Goal: Book appointment/travel/reservation

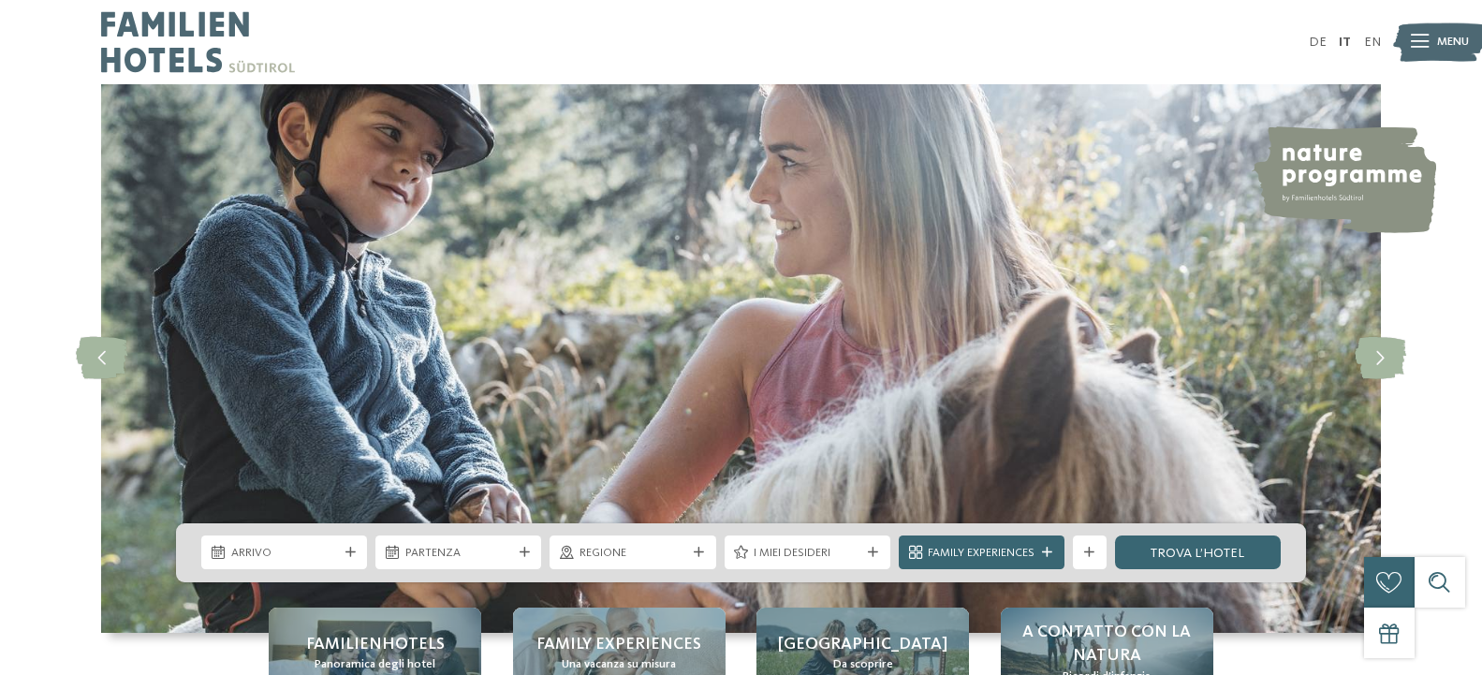
click at [299, 550] on span "Arrivo" at bounding box center [284, 553] width 107 height 17
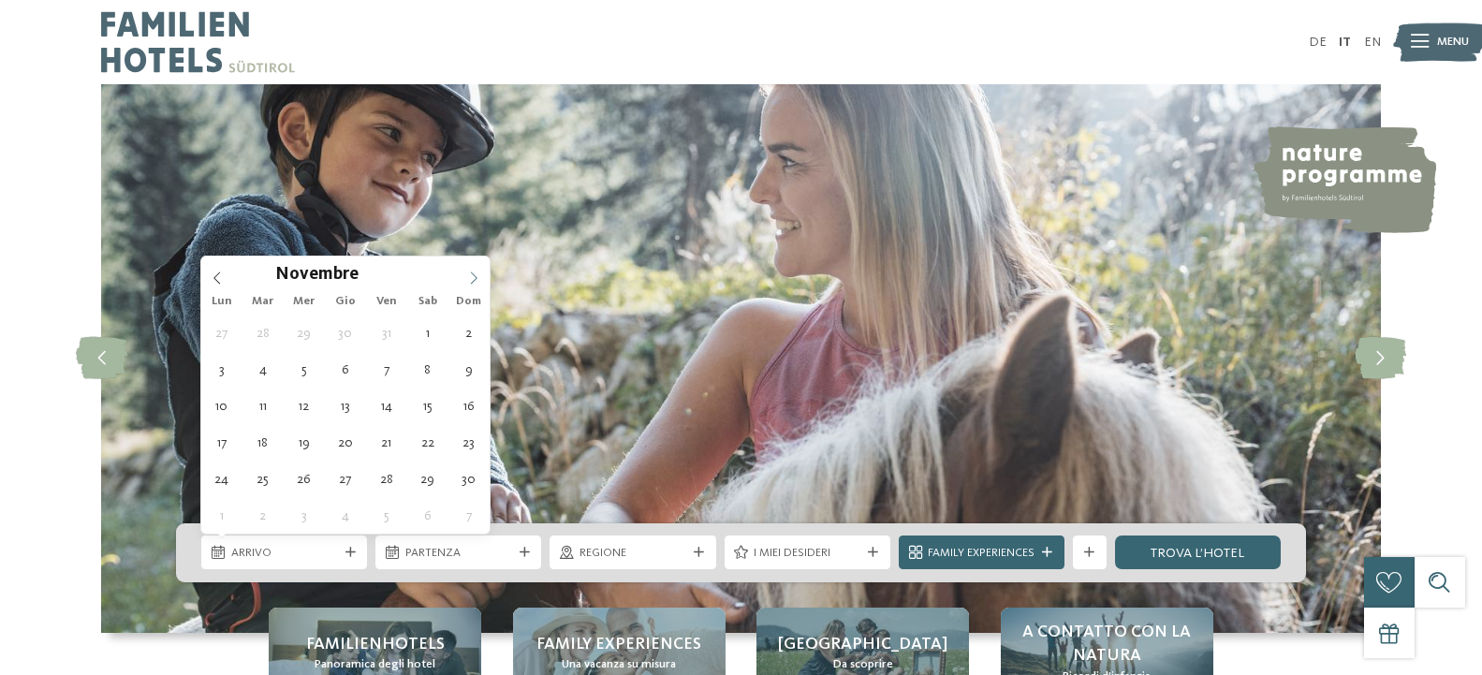
click at [475, 273] on span at bounding box center [474, 273] width 32 height 32
click at [475, 273] on icon at bounding box center [473, 278] width 13 height 13
type input "****"
click at [475, 275] on icon at bounding box center [473, 278] width 13 height 13
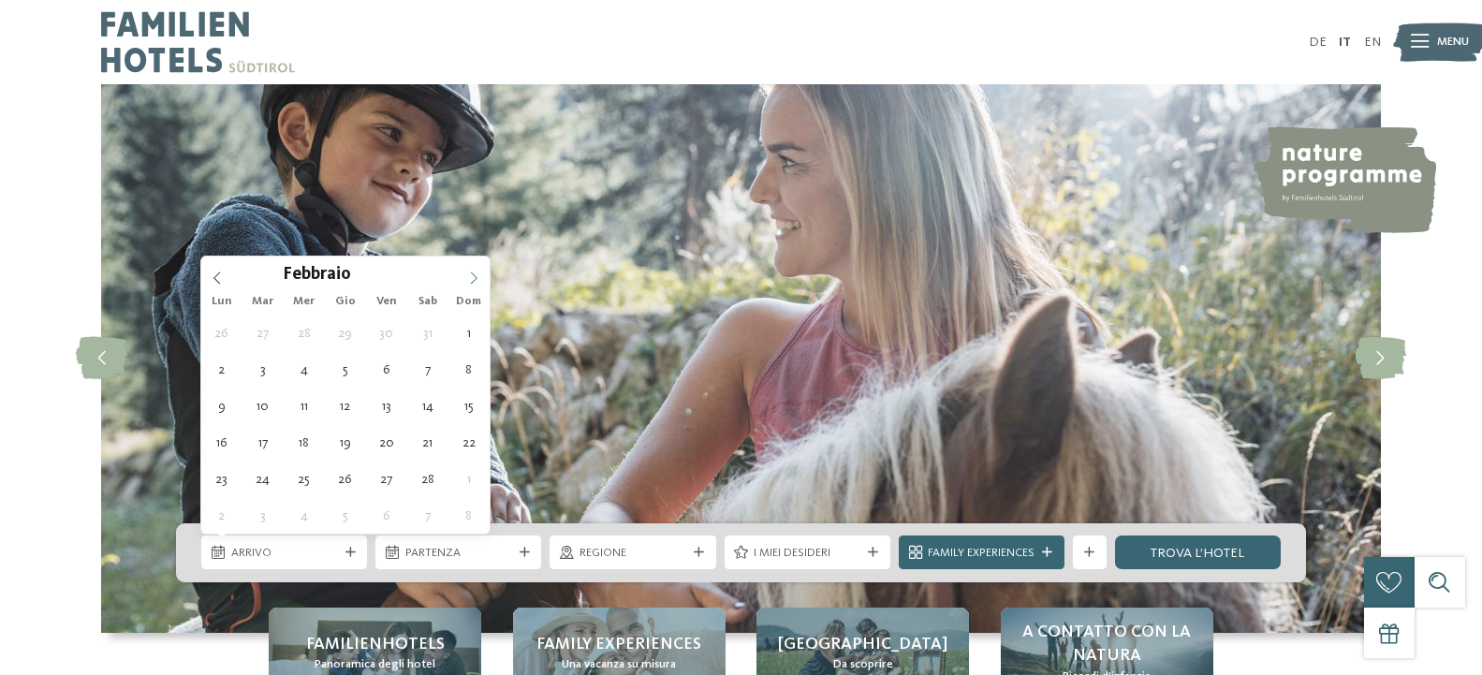
click at [475, 275] on icon at bounding box center [473, 278] width 13 height 13
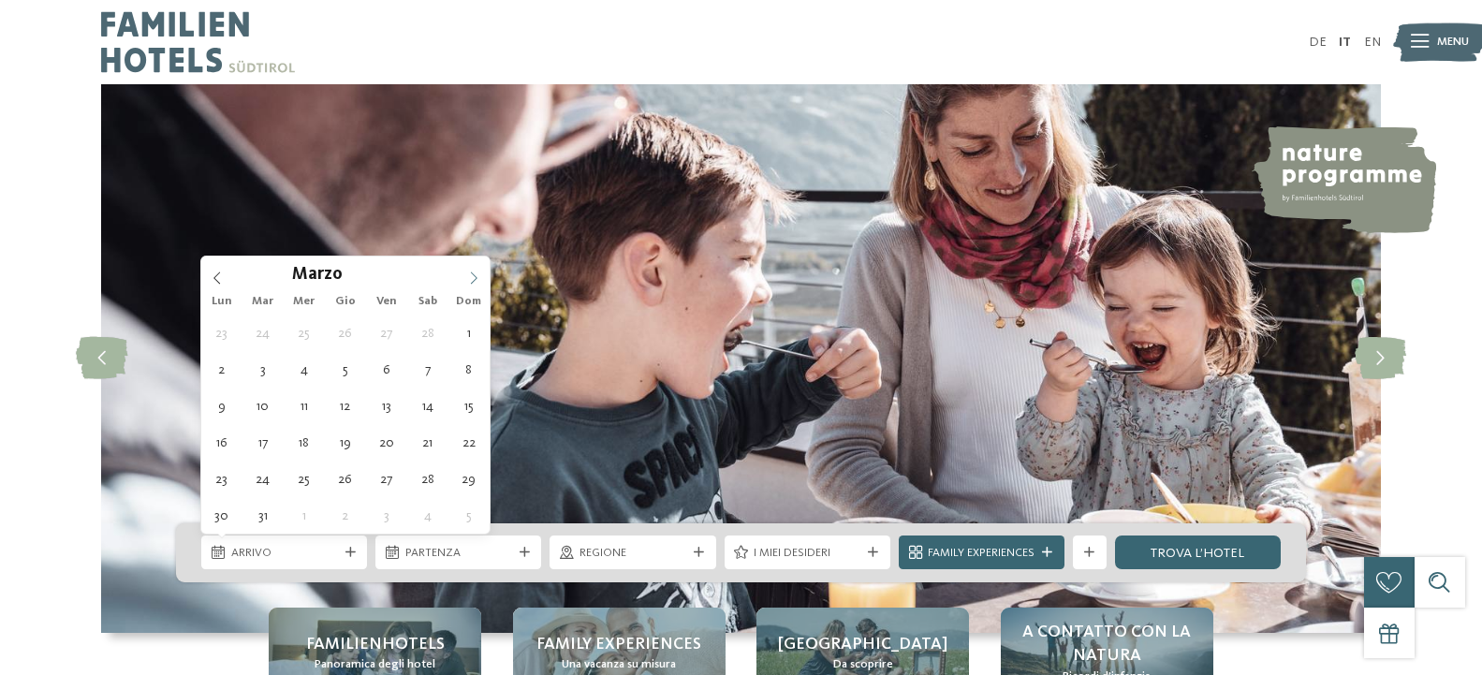
click at [475, 276] on icon at bounding box center [473, 278] width 13 height 13
click at [475, 276] on icon at bounding box center [474, 279] width 7 height 12
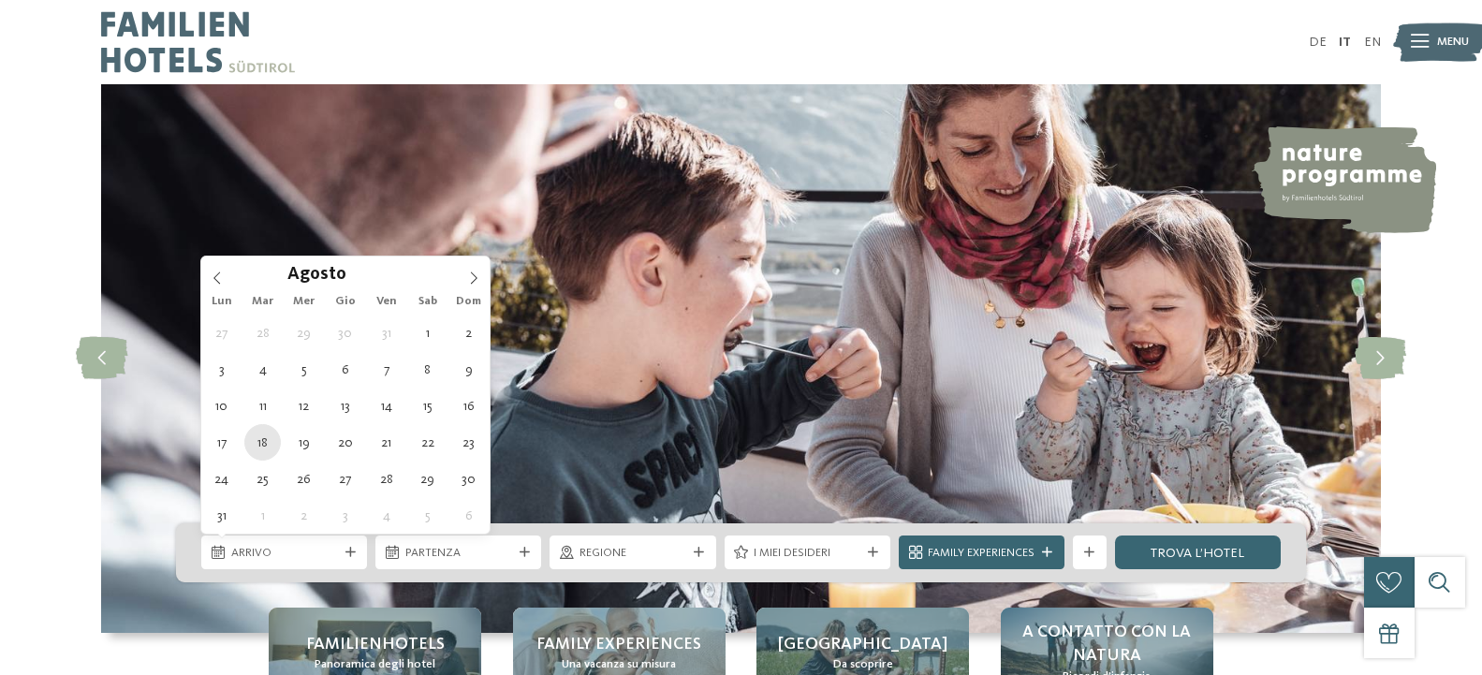
type div "[DATE]"
type input "****"
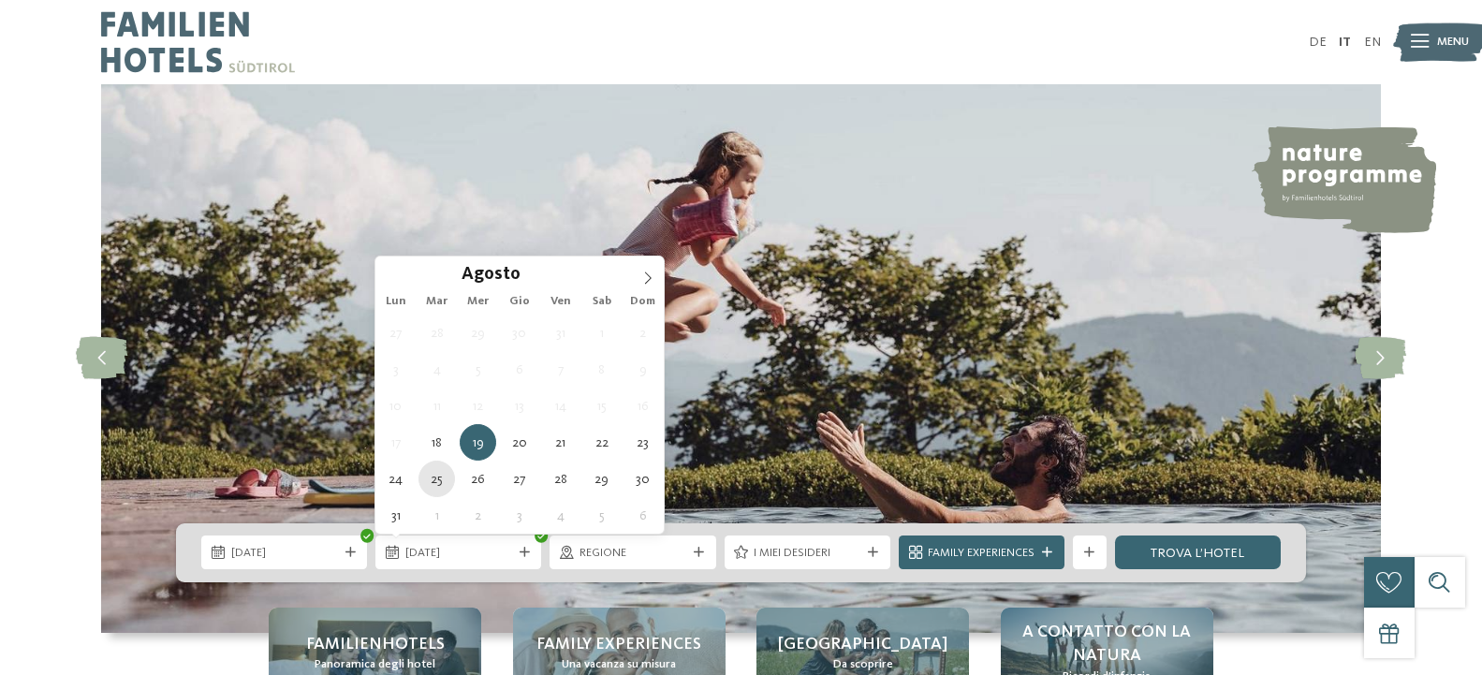
type div "[DATE]"
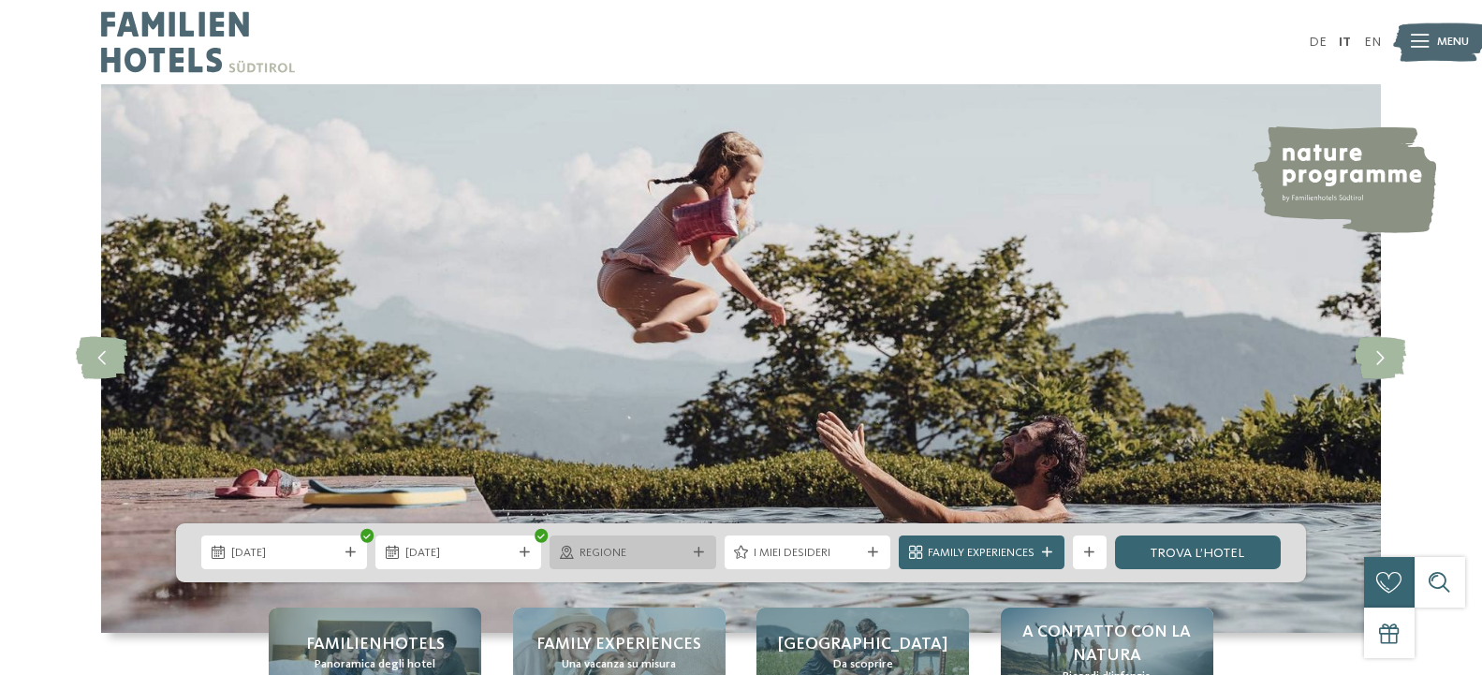
click at [642, 552] on span "Regione" at bounding box center [633, 553] width 107 height 17
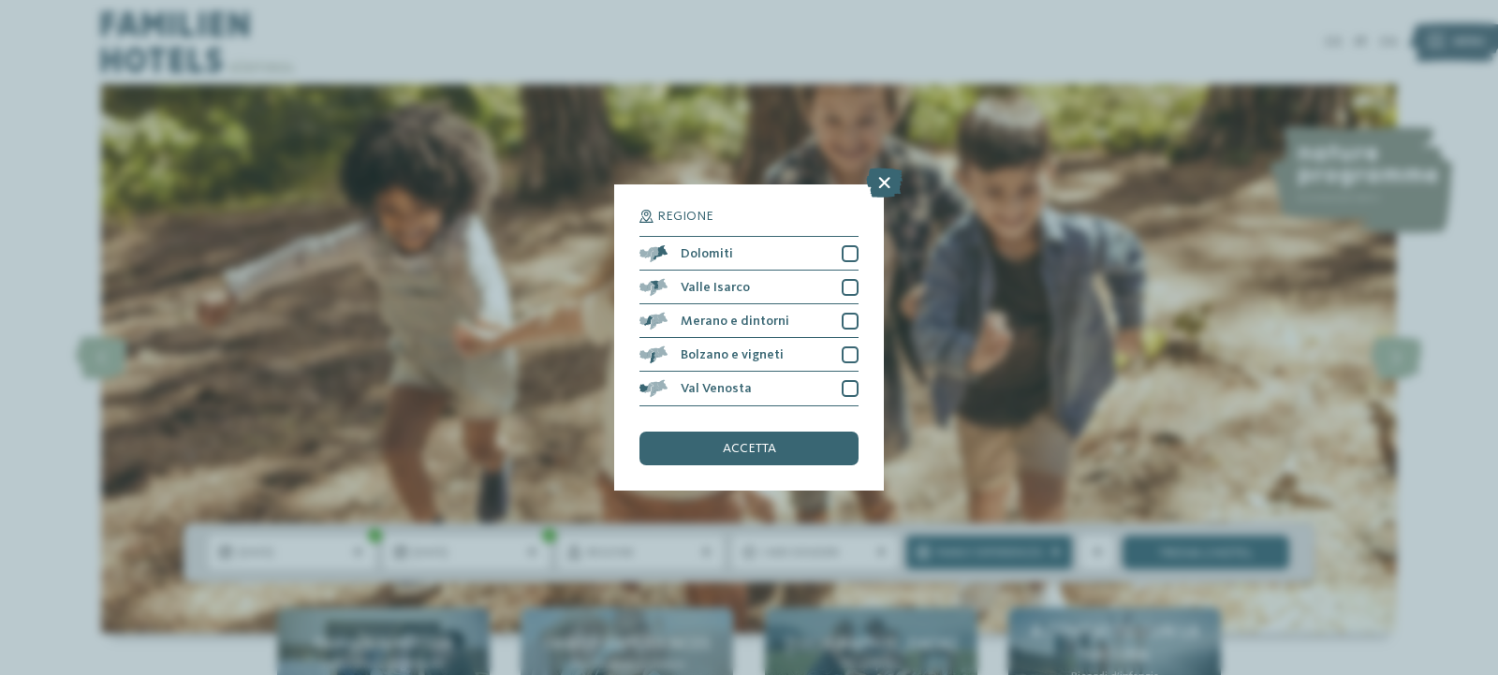
drag, startPoint x: 849, startPoint y: 387, endPoint x: 872, endPoint y: 360, distance: 35.3
click at [853, 385] on div at bounding box center [850, 388] width 17 height 17
click at [847, 349] on div at bounding box center [850, 354] width 17 height 17
drag, startPoint x: 848, startPoint y: 316, endPoint x: 848, endPoint y: 295, distance: 20.6
click at [848, 315] on div at bounding box center [850, 321] width 17 height 17
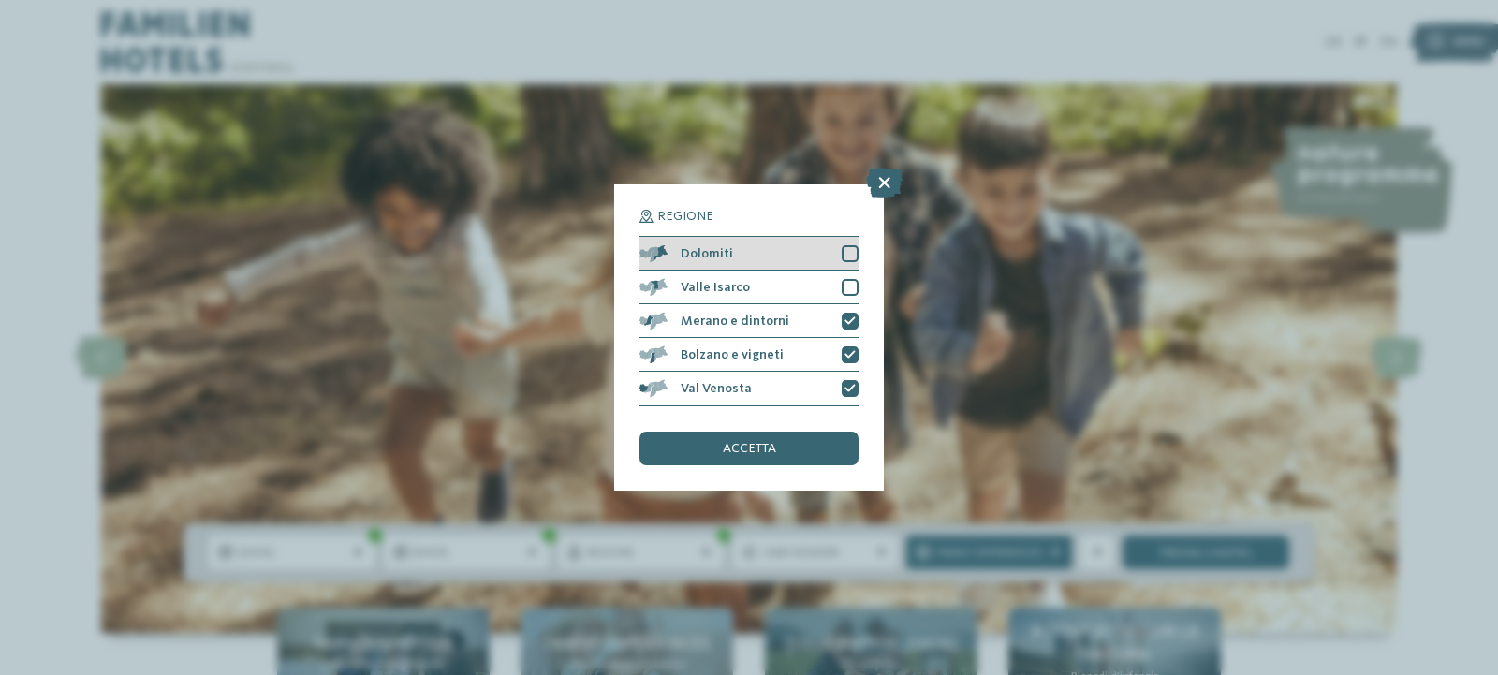
drag, startPoint x: 848, startPoint y: 286, endPoint x: 850, endPoint y: 260, distance: 25.4
click at [848, 282] on div at bounding box center [850, 287] width 17 height 17
click at [850, 255] on div at bounding box center [850, 253] width 17 height 17
click at [760, 443] on span "accetta" at bounding box center [749, 448] width 53 height 13
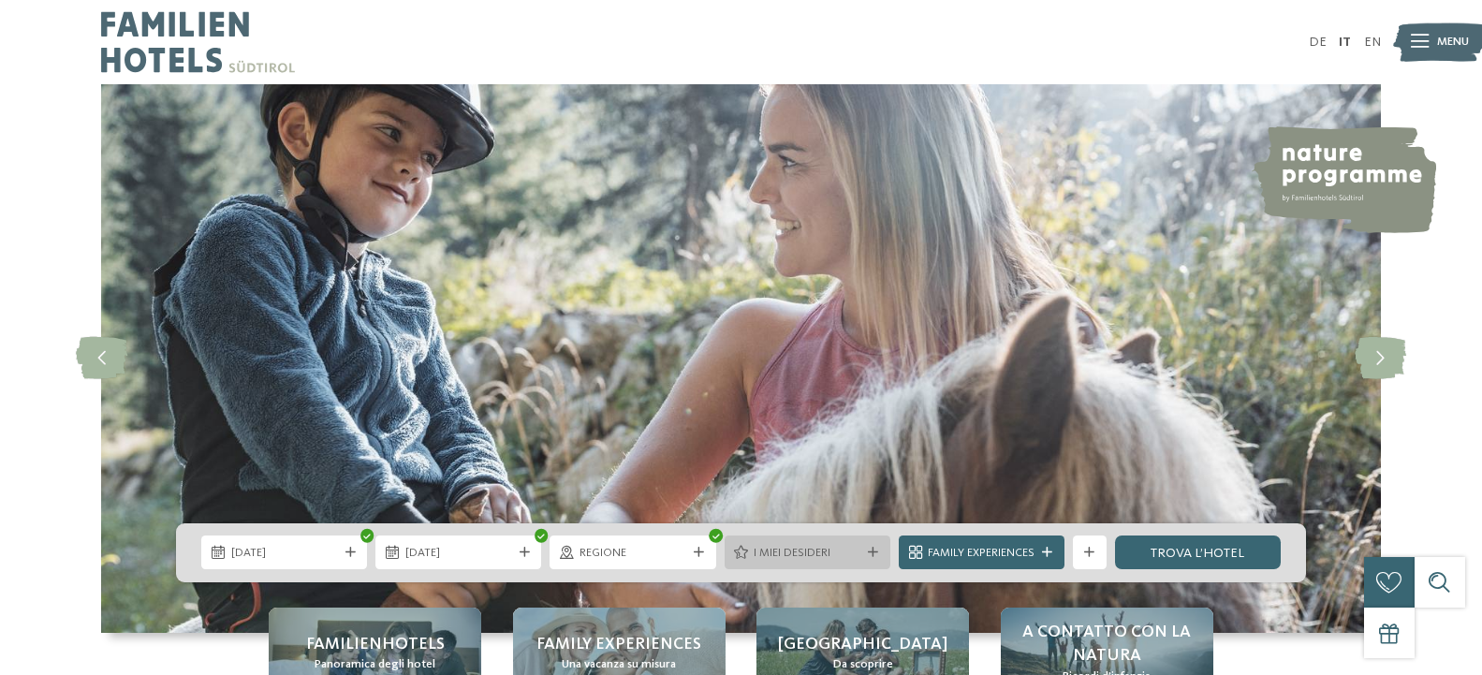
click at [796, 554] on span "I miei desideri" at bounding box center [807, 553] width 107 height 17
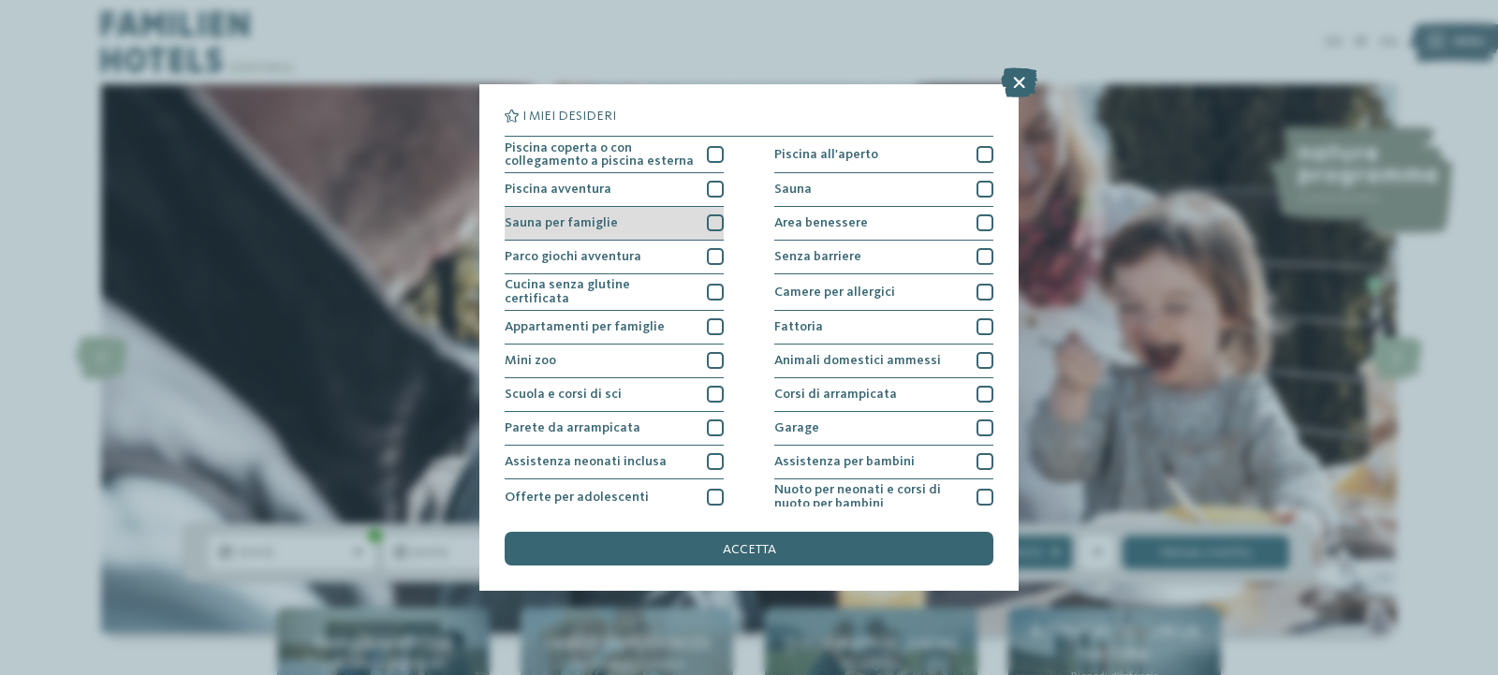
click at [656, 222] on div "Sauna per famiglie" at bounding box center [614, 224] width 219 height 34
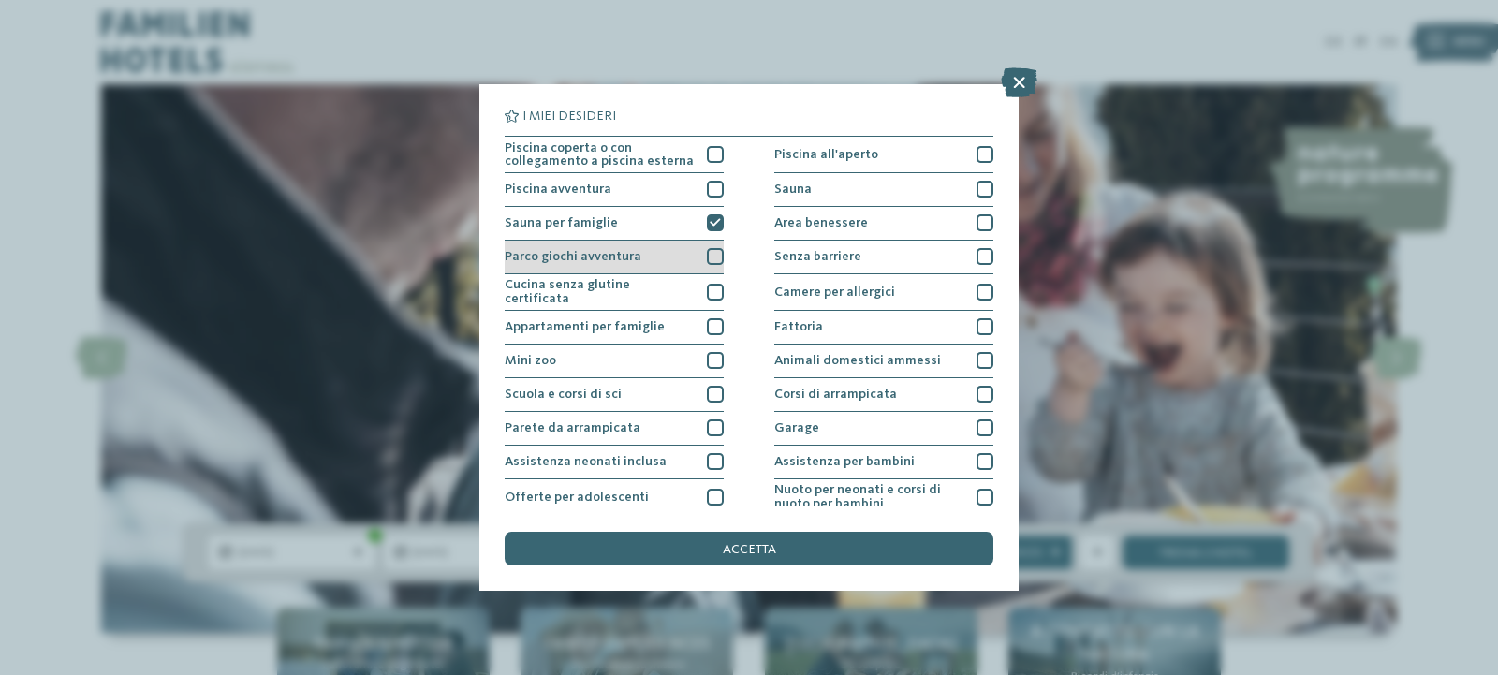
click at [627, 255] on span "Parco giochi avventura" at bounding box center [573, 256] width 137 height 13
click at [639, 258] on div "Parco giochi avventura" at bounding box center [614, 258] width 219 height 34
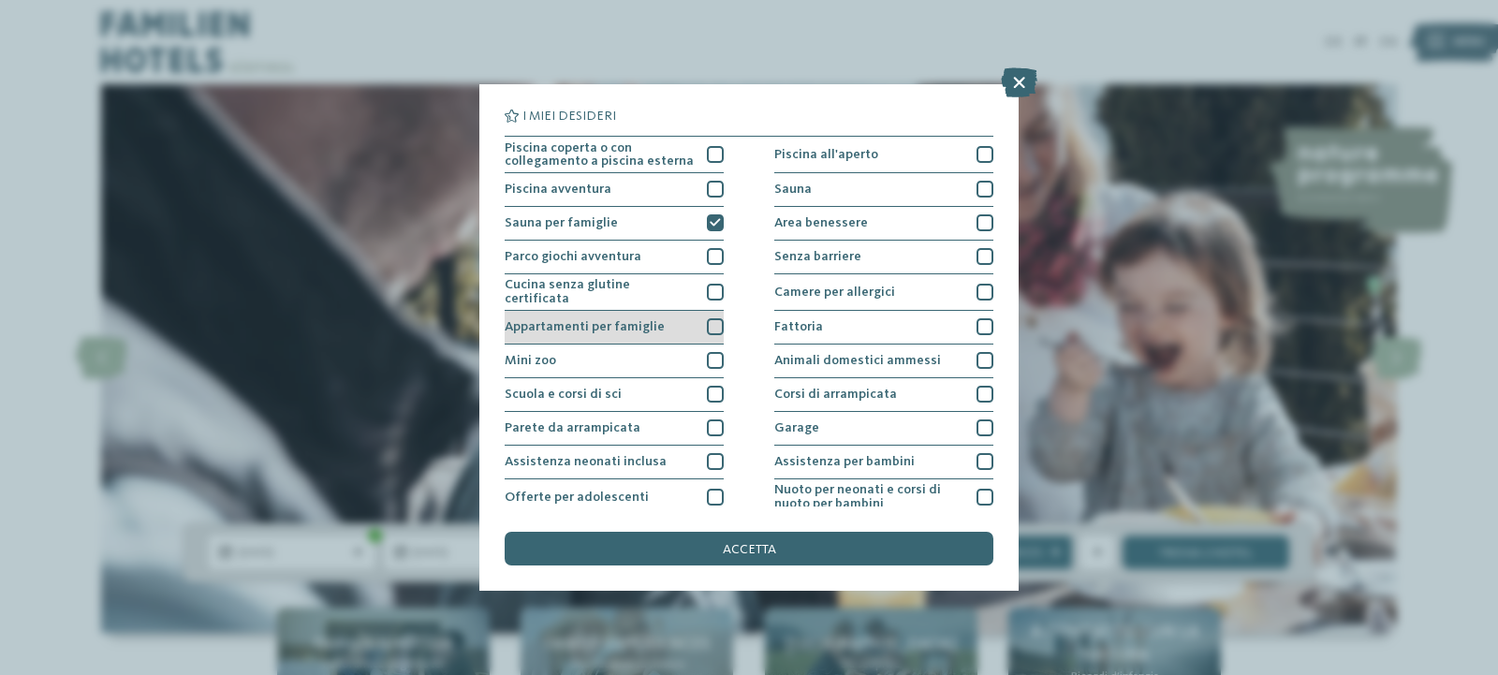
click at [636, 325] on span "Appartamenti per famiglie" at bounding box center [585, 326] width 160 height 13
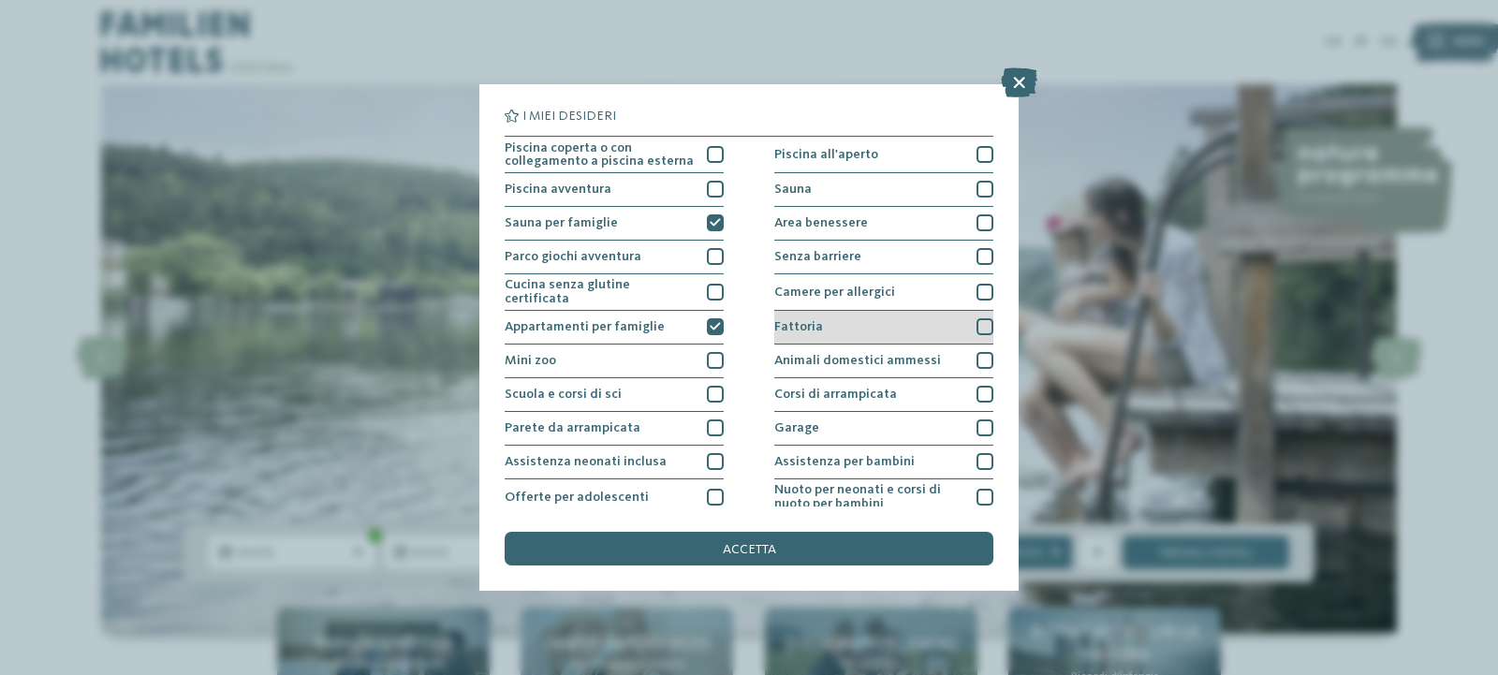
click at [862, 321] on div "Fattoria" at bounding box center [883, 328] width 219 height 34
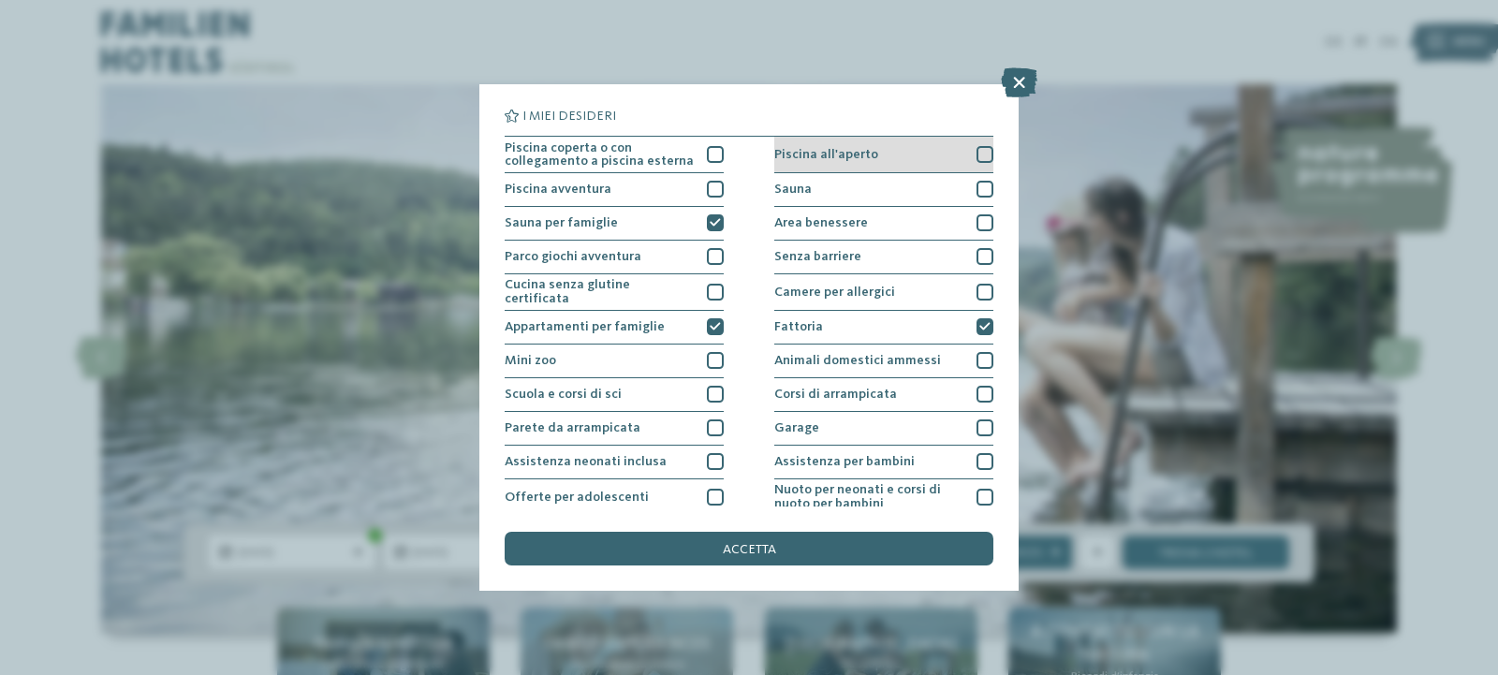
click at [878, 158] on div "Piscina all'aperto" at bounding box center [883, 155] width 219 height 37
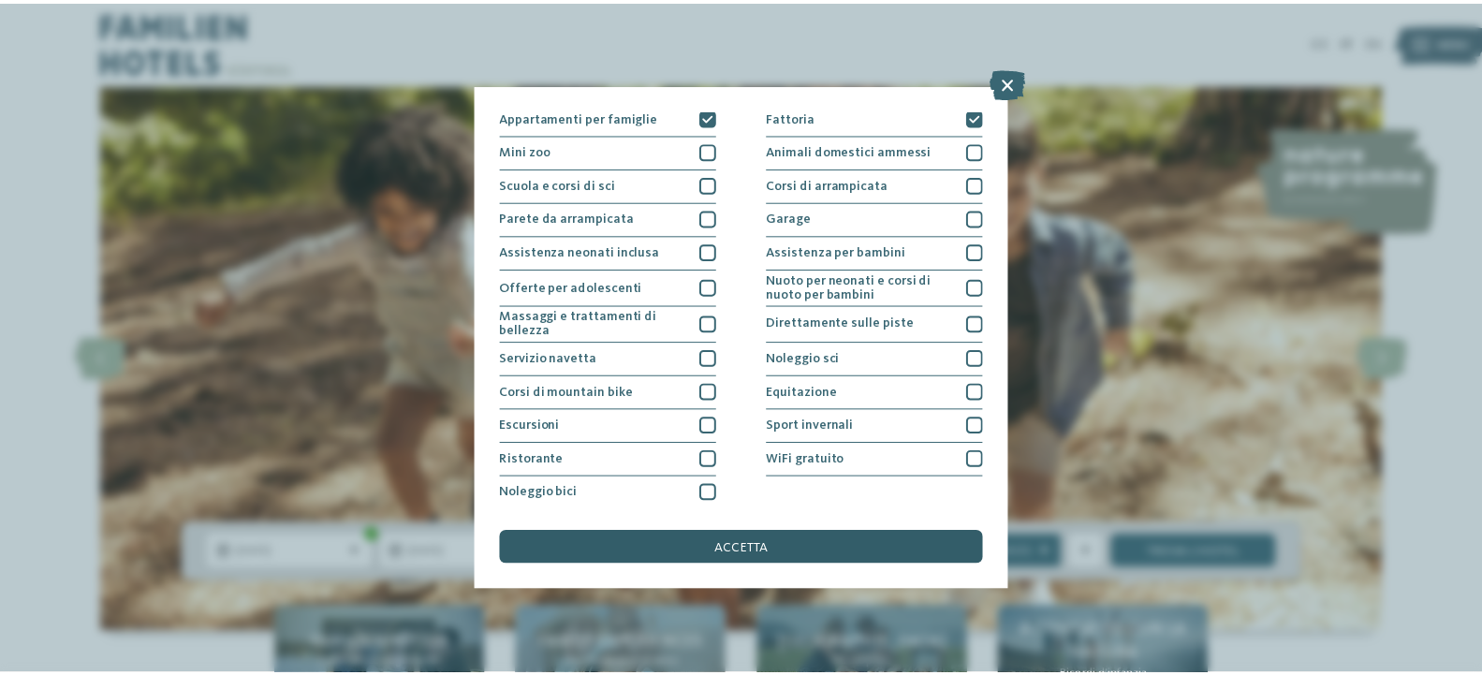
scroll to position [212, 0]
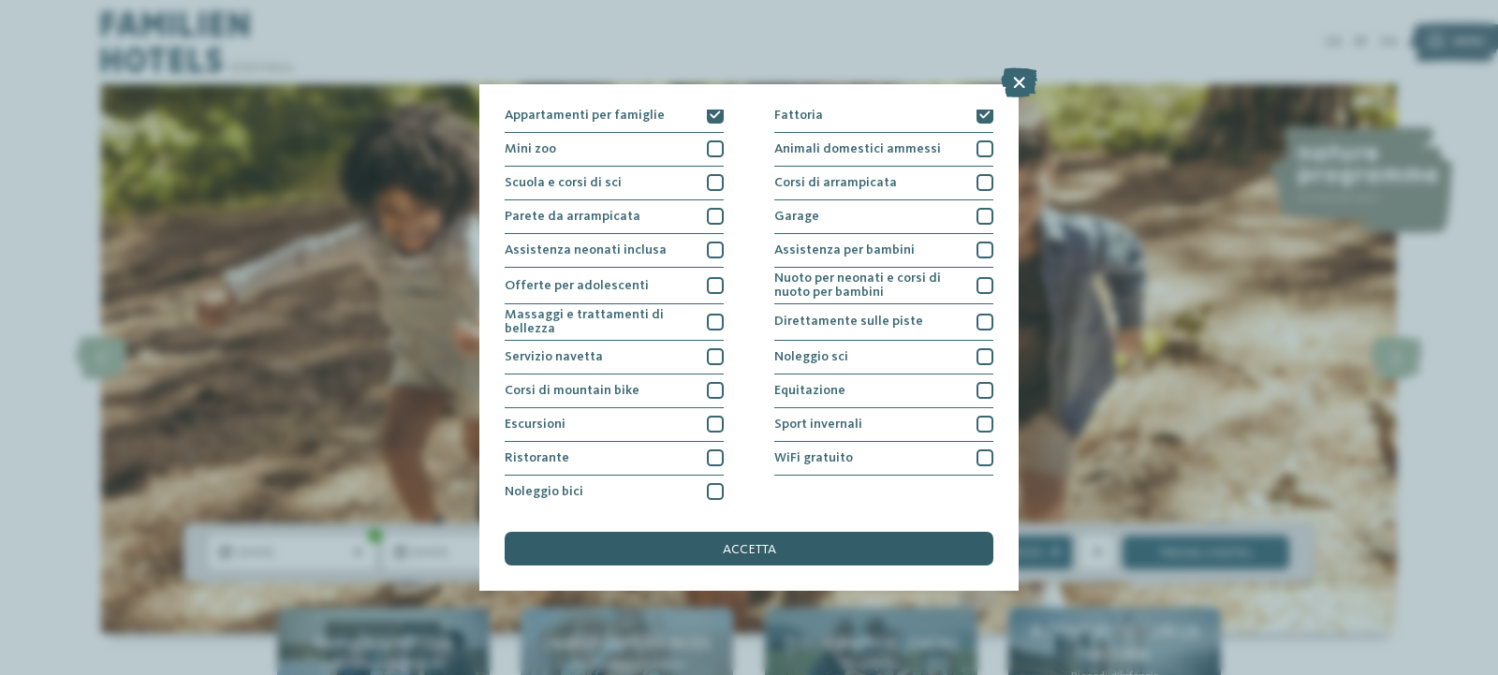
click at [812, 540] on div "accetta" at bounding box center [749, 549] width 489 height 34
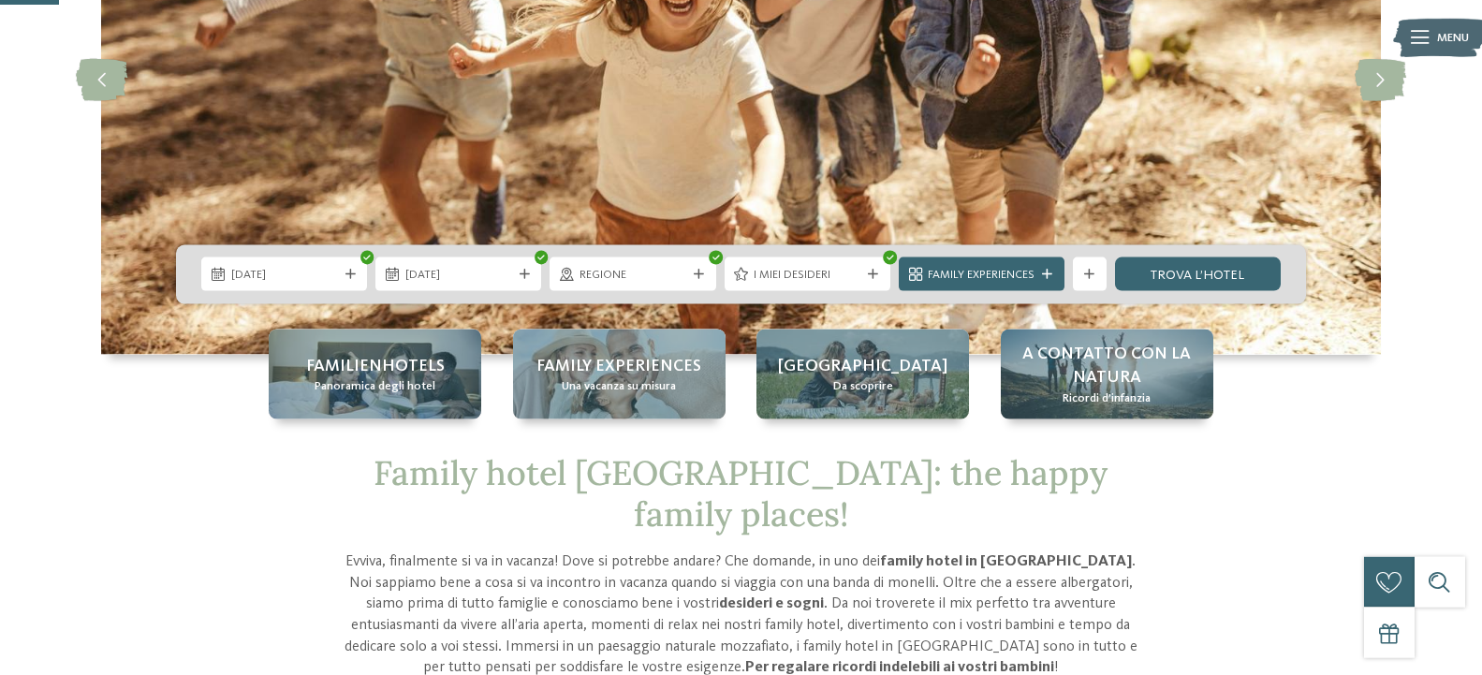
scroll to position [287, 0]
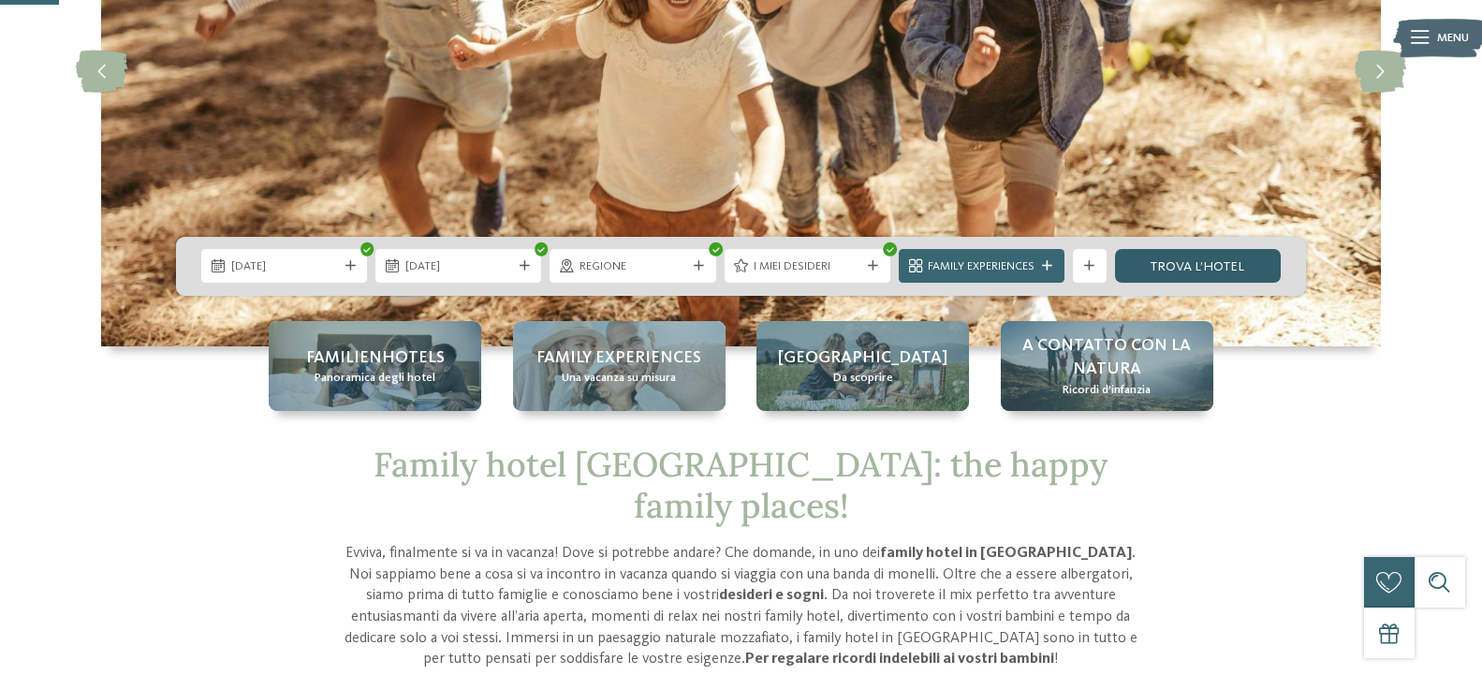
click at [1197, 265] on link "trova l’hotel" at bounding box center [1198, 266] width 166 height 34
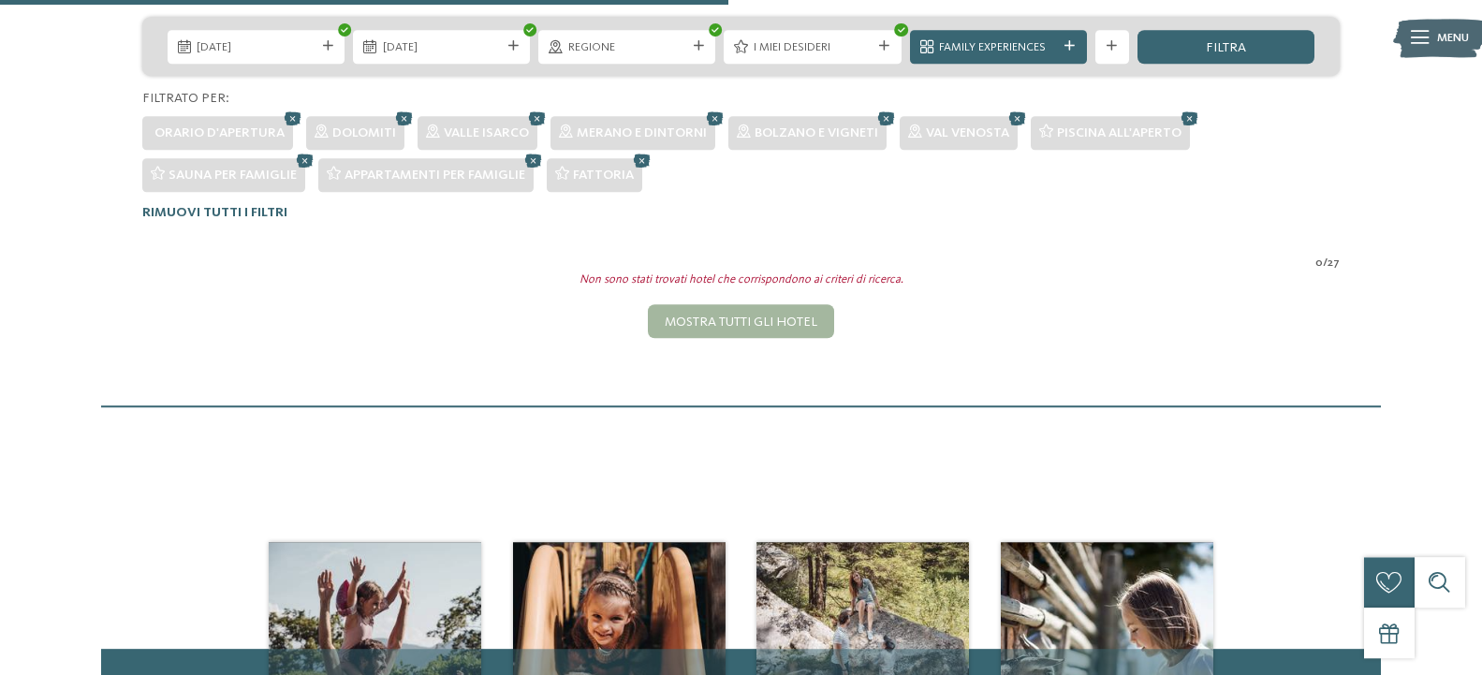
scroll to position [394, 0]
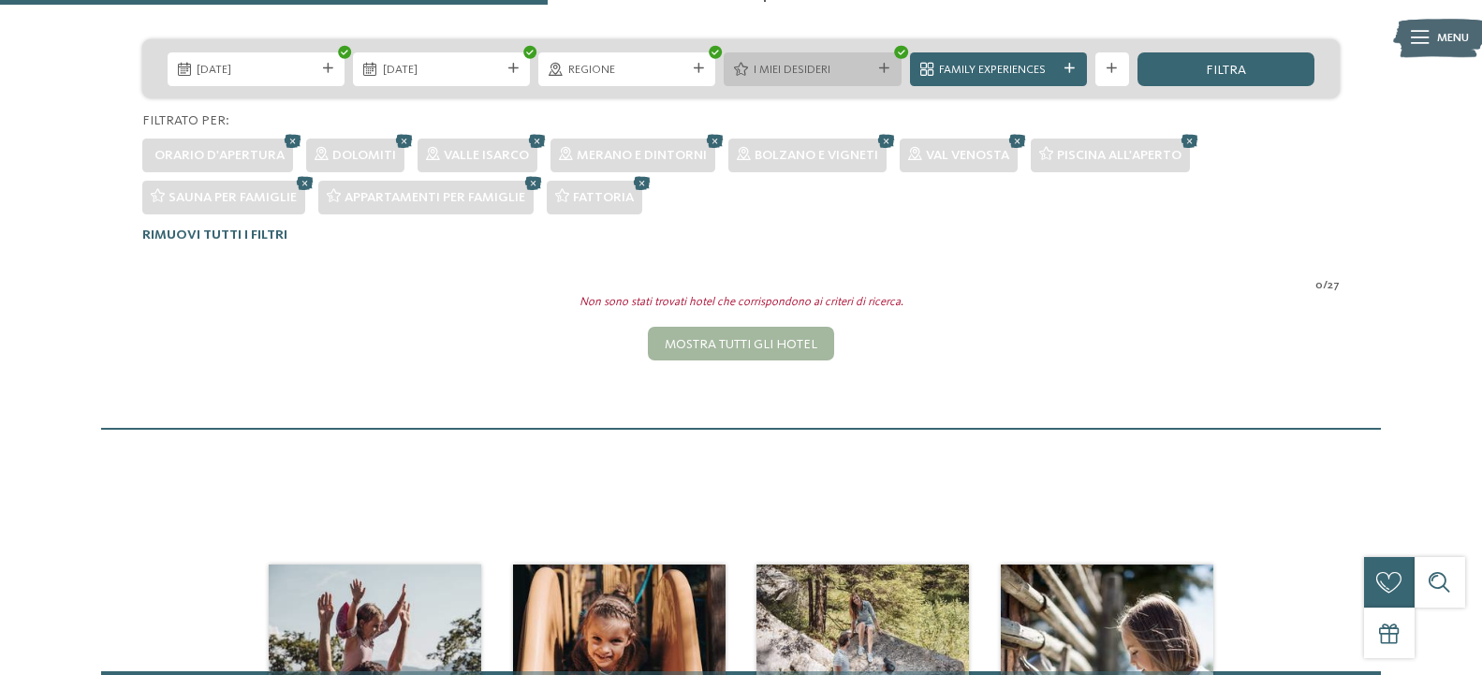
click at [892, 63] on div "I miei desideri" at bounding box center [812, 69] width 177 height 34
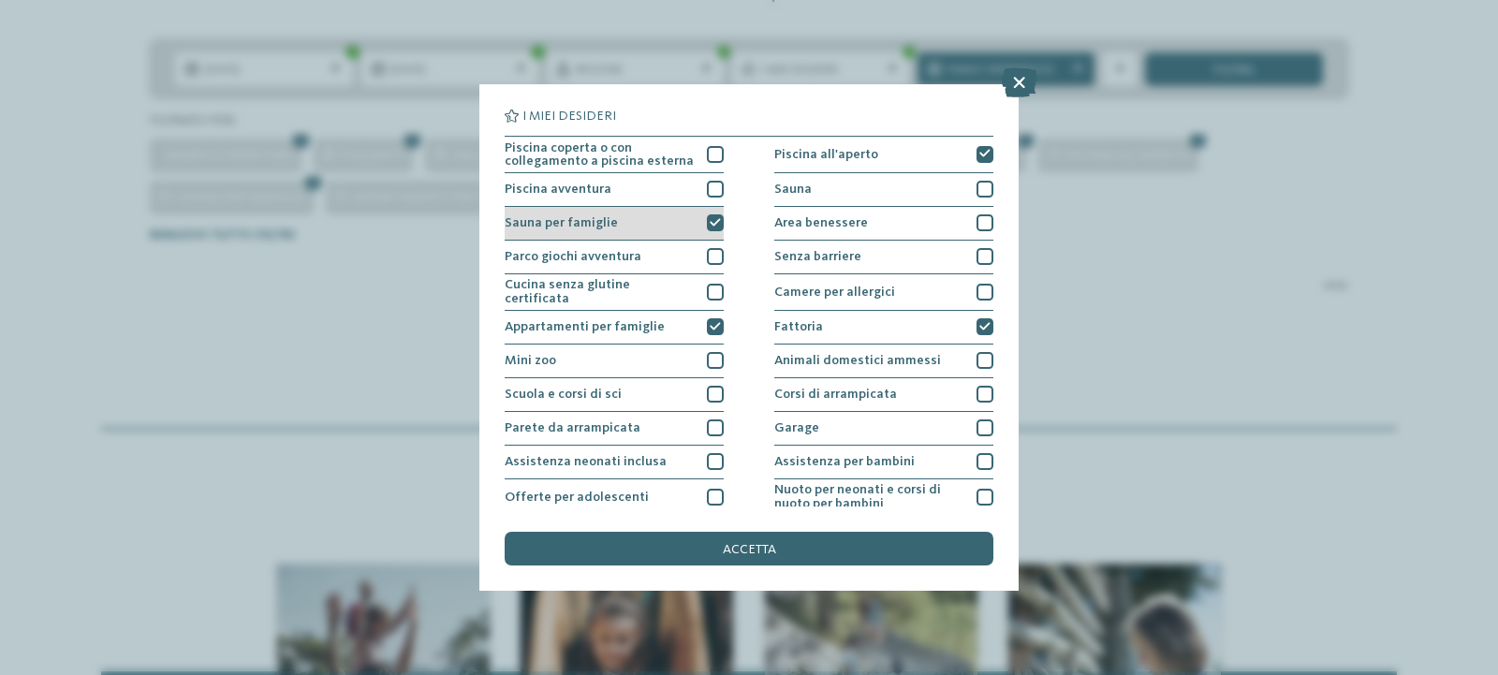
click at [710, 228] on icon at bounding box center [715, 223] width 11 height 10
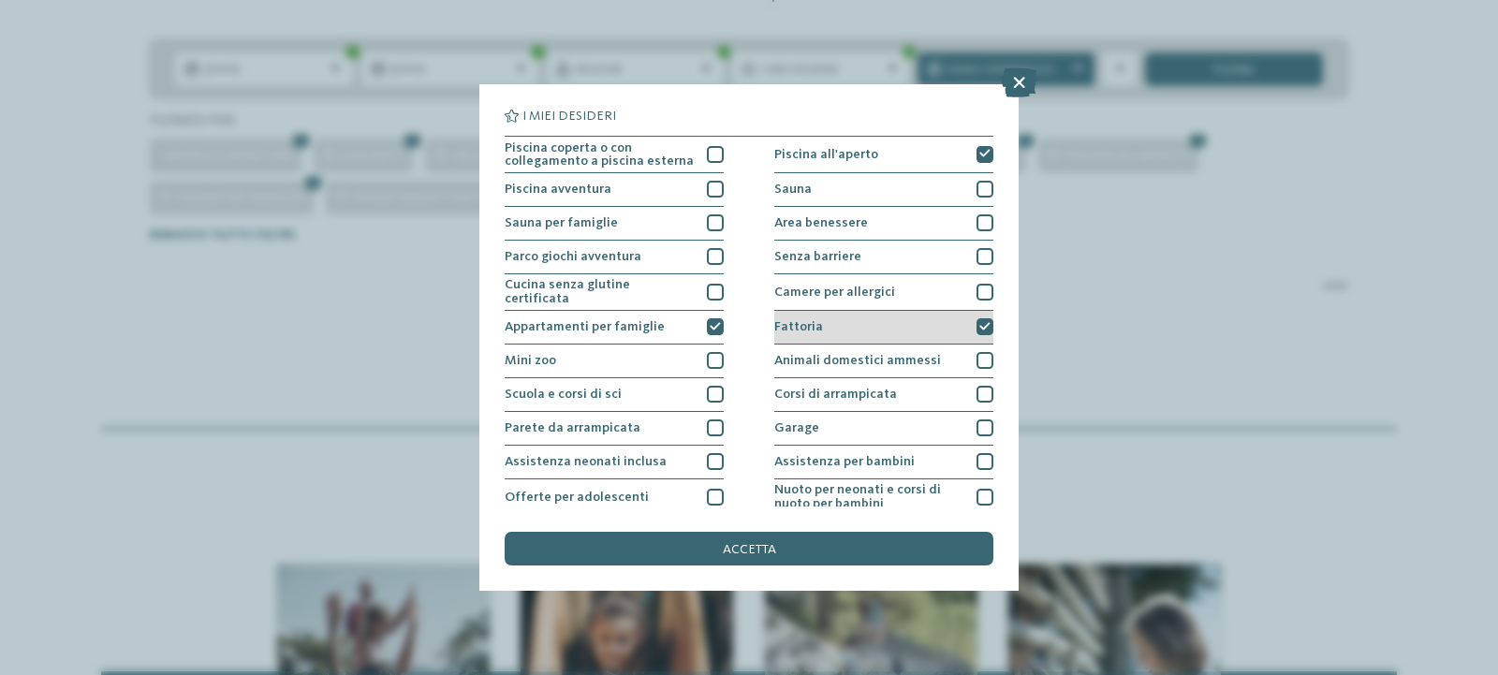
drag, startPoint x: 712, startPoint y: 320, endPoint x: 891, endPoint y: 323, distance: 178.9
click at [720, 321] on div "Piscina coperta o con collegamento a piscina esterna Piscina all'aperto Piscina…" at bounding box center [749, 428] width 489 height 585
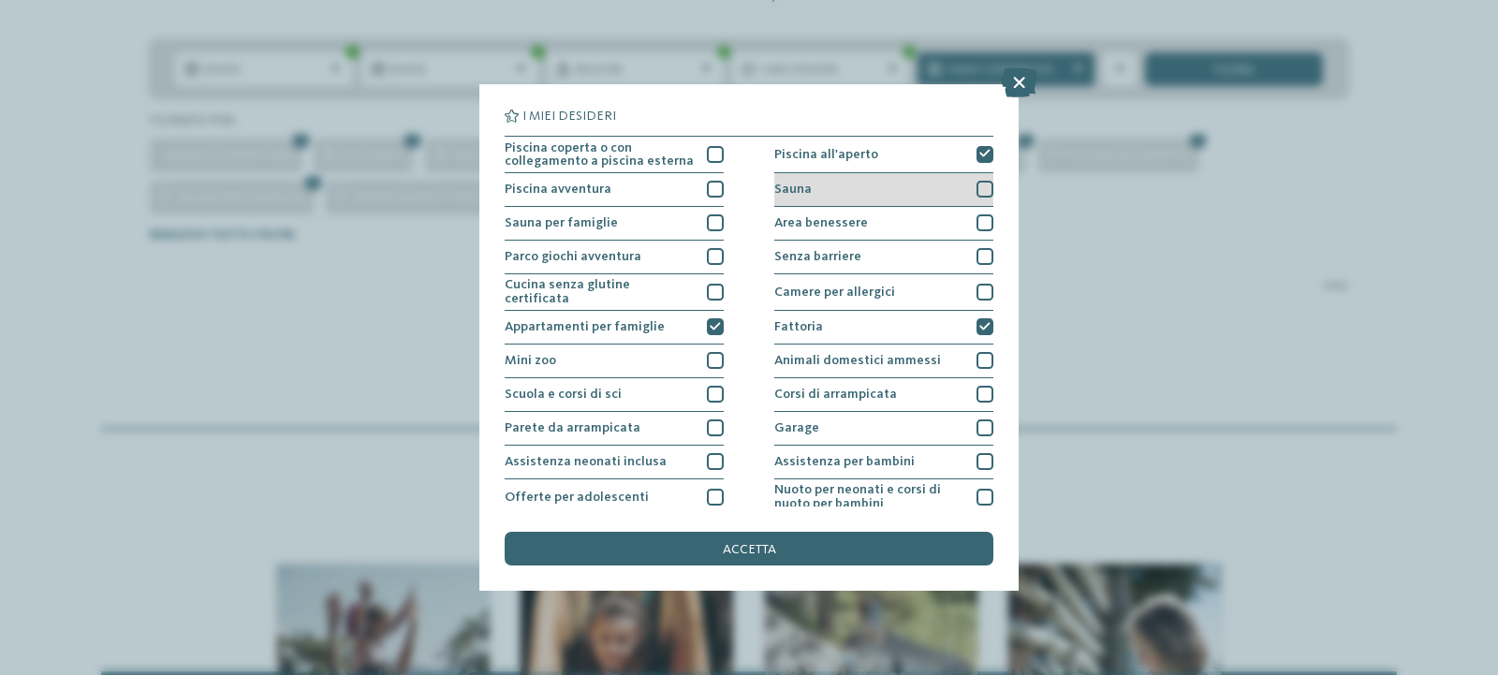
drag, startPoint x: 977, startPoint y: 324, endPoint x: 979, endPoint y: 191, distance: 133.0
click at [977, 311] on div "Fattoria" at bounding box center [883, 328] width 219 height 34
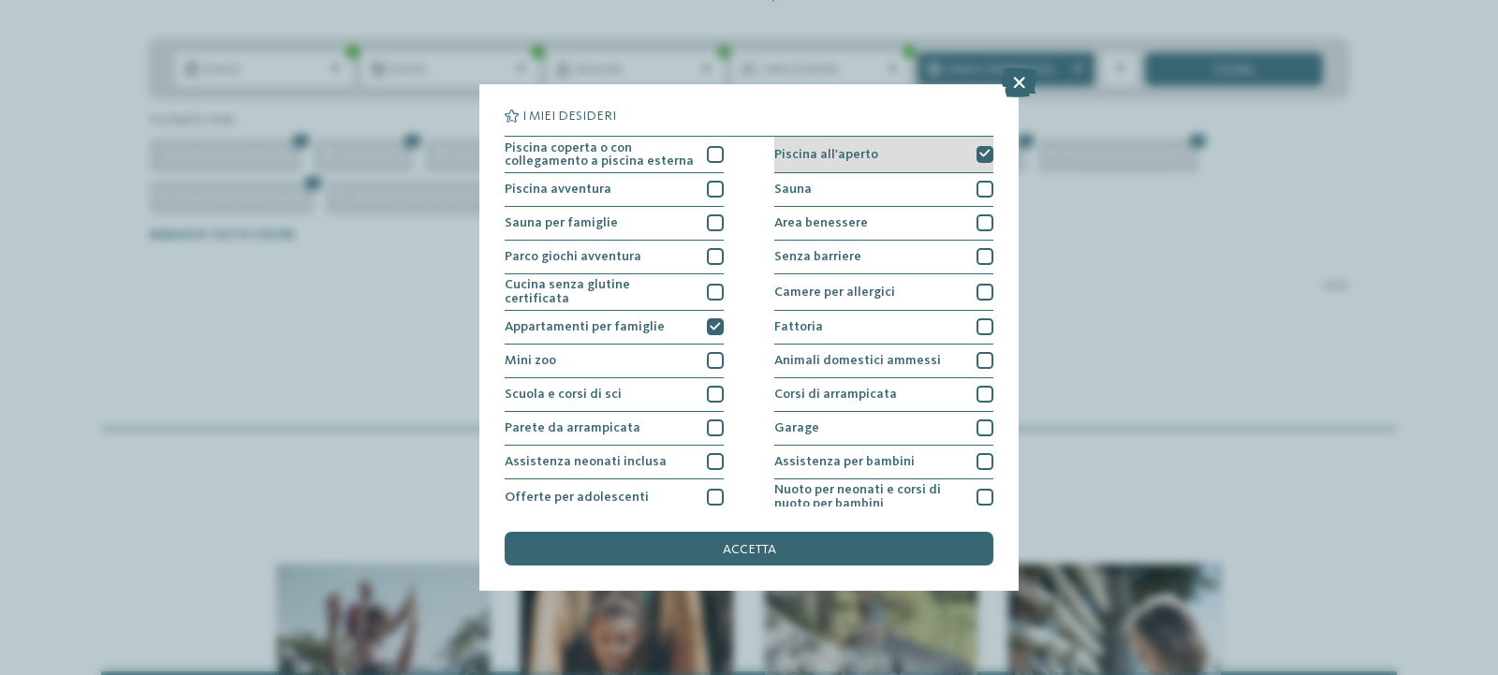
click at [977, 149] on div at bounding box center [985, 154] width 17 height 17
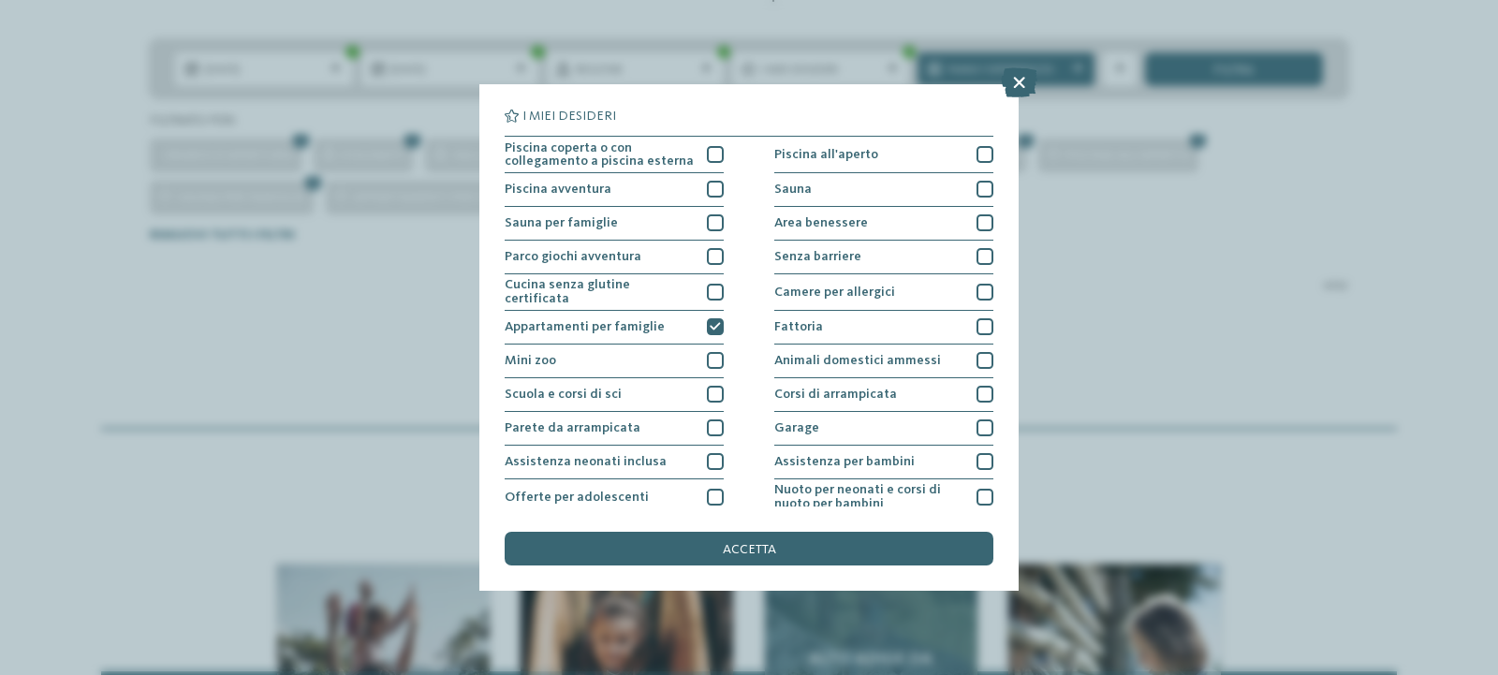
click at [755, 554] on span "accetta" at bounding box center [749, 549] width 53 height 13
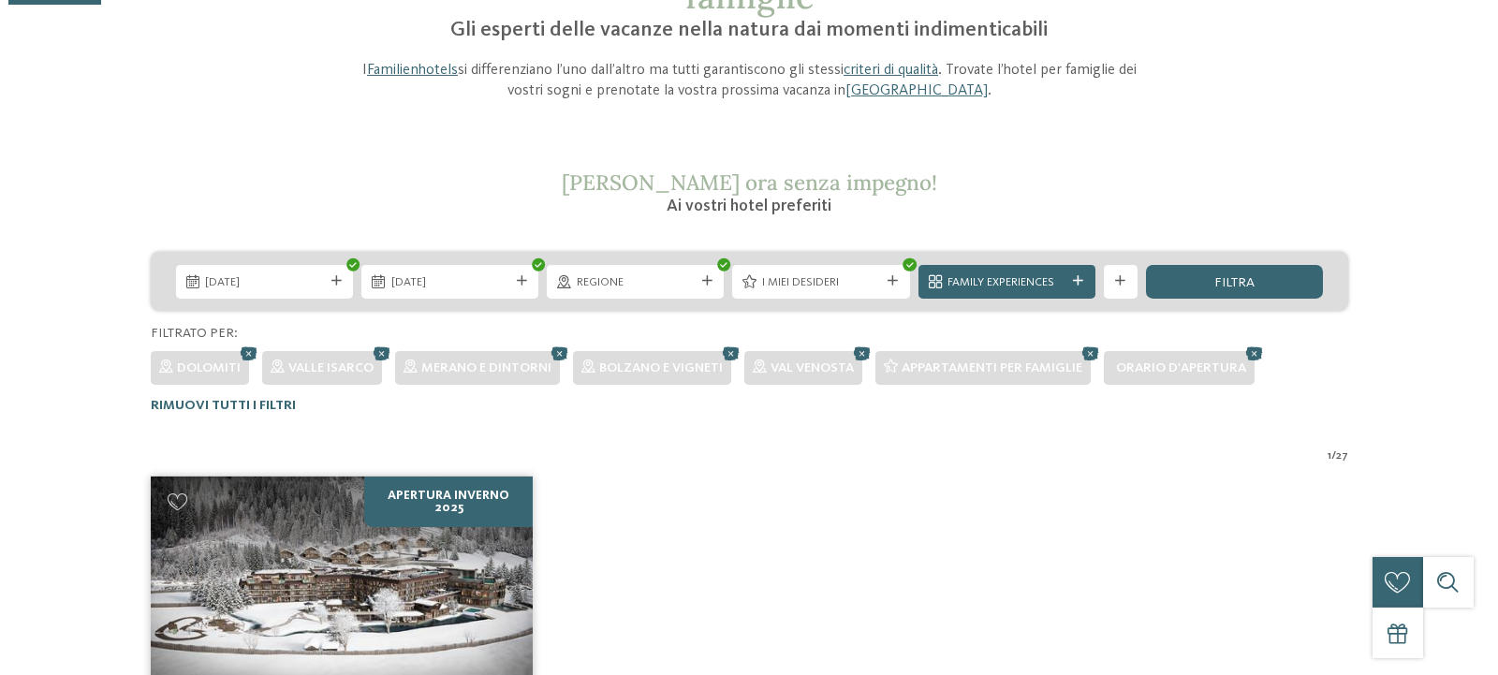
scroll to position [0, 0]
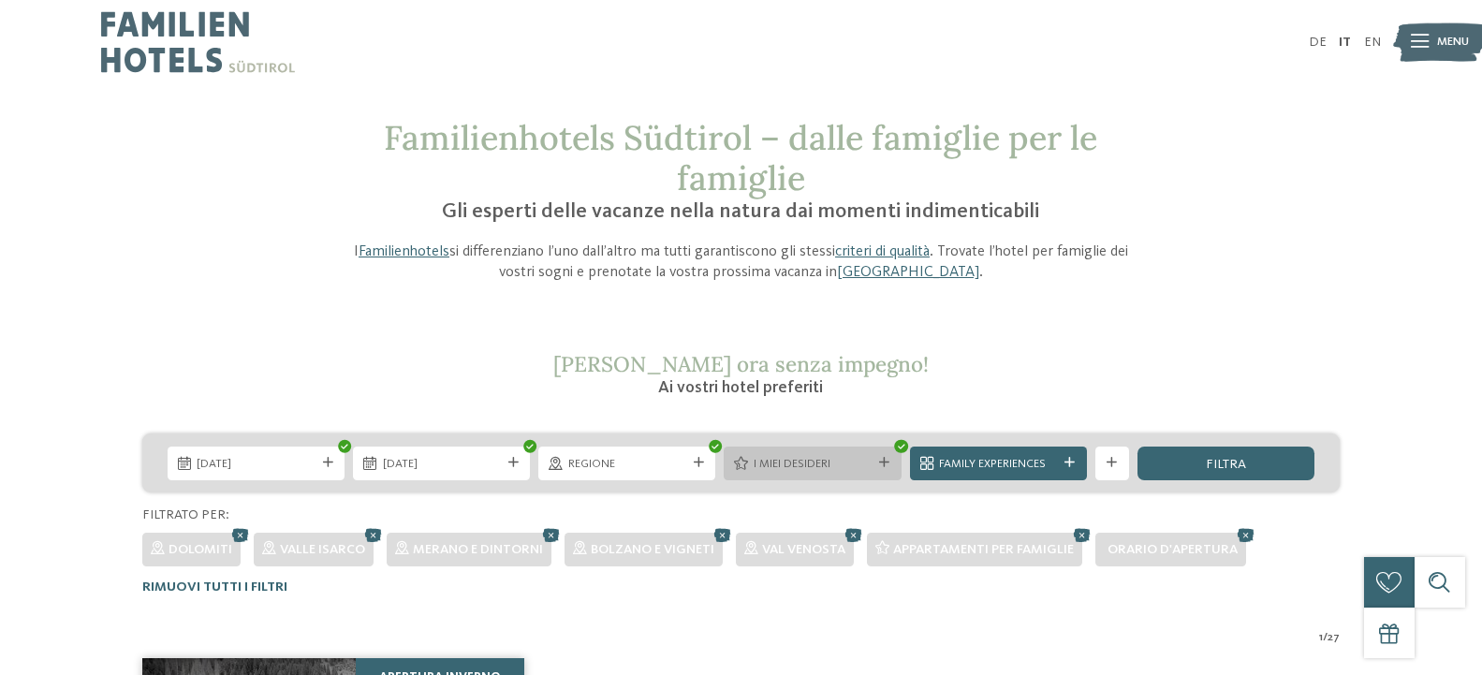
click at [839, 463] on span "I miei desideri" at bounding box center [813, 464] width 118 height 17
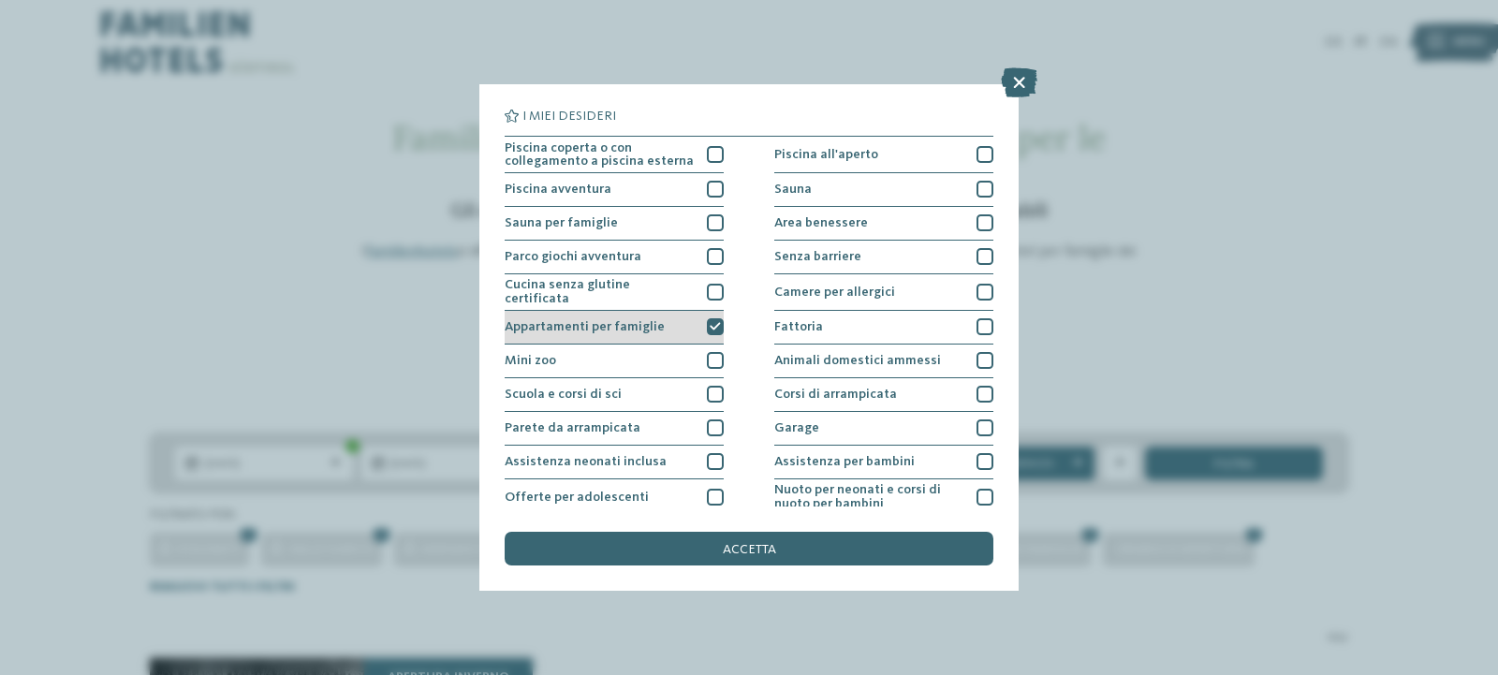
click at [710, 329] on icon at bounding box center [715, 327] width 11 height 10
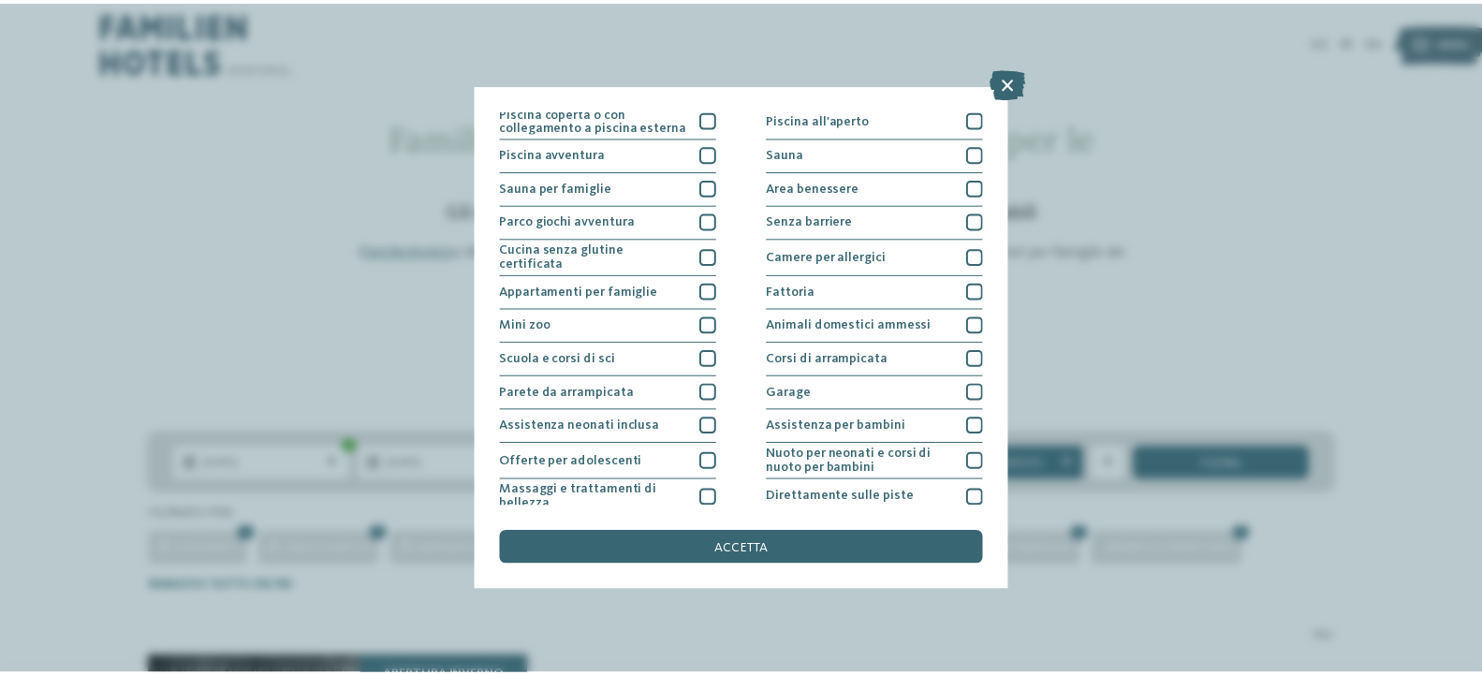
scroll to position [212, 0]
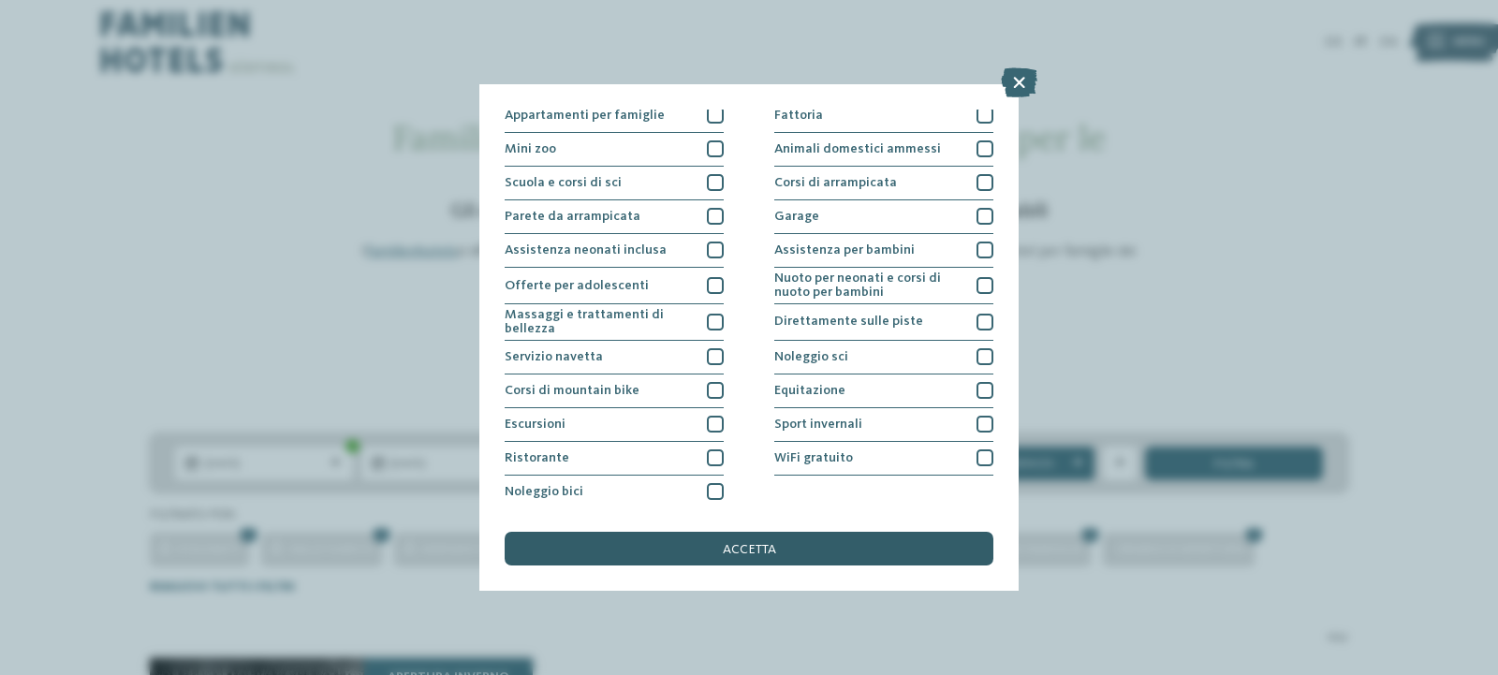
click at [770, 555] on span "accetta" at bounding box center [749, 549] width 53 height 13
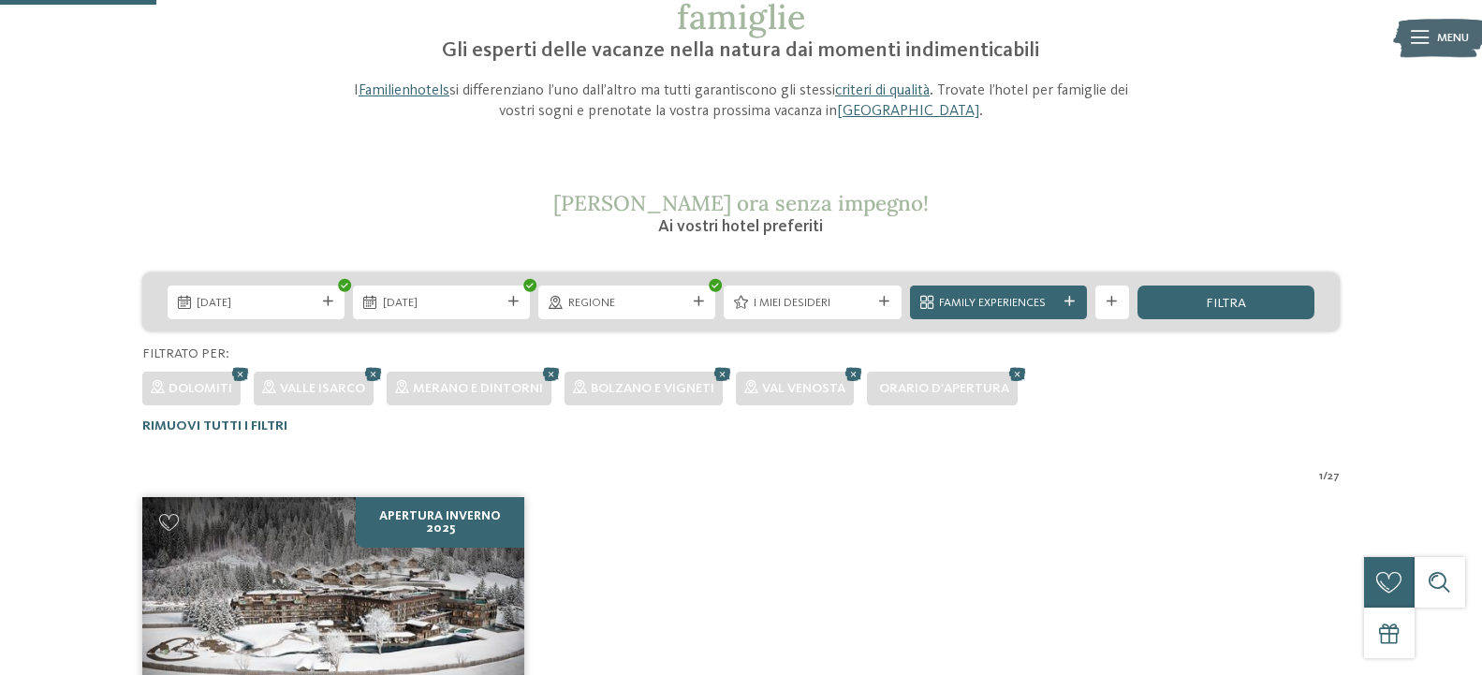
scroll to position [0, 0]
